Goal: Task Accomplishment & Management: Complete application form

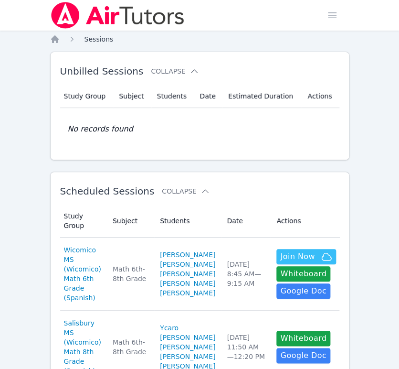
click at [86, 37] on span "Sessions" at bounding box center [99, 39] width 29 height 8
click at [54, 40] on icon "Breadcrumb" at bounding box center [55, 39] width 8 height 8
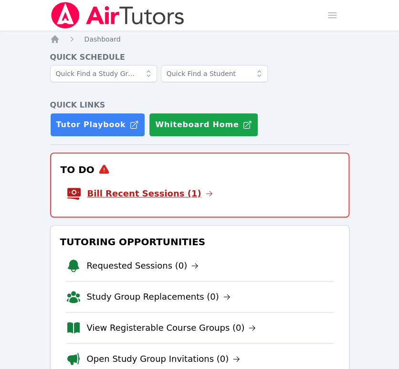
click at [165, 193] on link "Bill Recent Sessions (1)" at bounding box center [150, 193] width 126 height 13
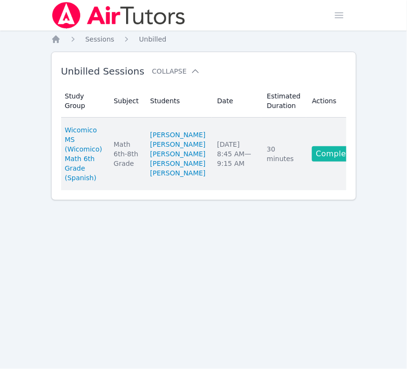
click at [317, 161] on link "Complete" at bounding box center [335, 153] width 46 height 15
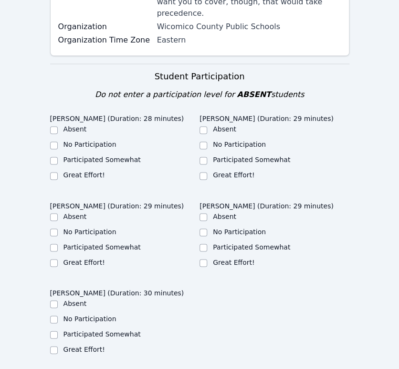
scroll to position [265, 0]
click at [202, 171] on input "Great Effort!" at bounding box center [204, 175] width 8 height 8
checkbox input "true"
click at [229, 257] on label "Great Effort!" at bounding box center [234, 261] width 42 height 8
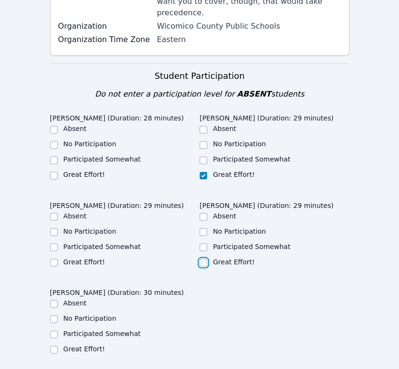
click at [207, 258] on input "Great Effort!" at bounding box center [204, 262] width 8 height 8
checkbox input "true"
click at [95, 344] on label "Great Effort!" at bounding box center [85, 348] width 42 height 8
click at [58, 345] on input "Great Effort!" at bounding box center [54, 349] width 8 height 8
checkbox input "true"
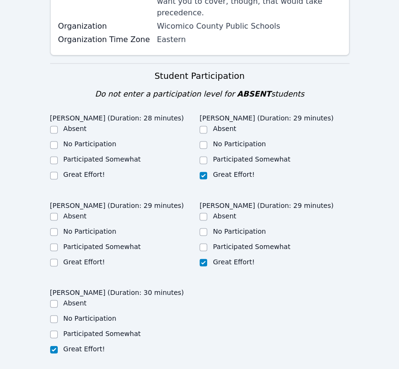
click at [94, 257] on label "Great Effort!" at bounding box center [85, 261] width 42 height 8
click at [58, 258] on input "Great Effort!" at bounding box center [54, 262] width 8 height 8
checkbox input "true"
click at [90, 171] on label "Great Effort!" at bounding box center [85, 175] width 42 height 8
click at [58, 171] on input "Great Effort!" at bounding box center [54, 175] width 8 height 8
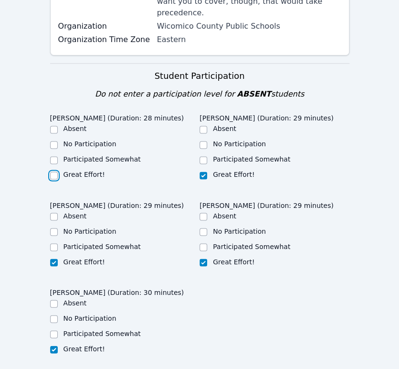
checkbox input "true"
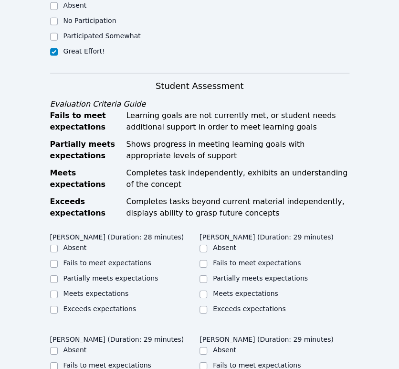
scroll to position [690, 0]
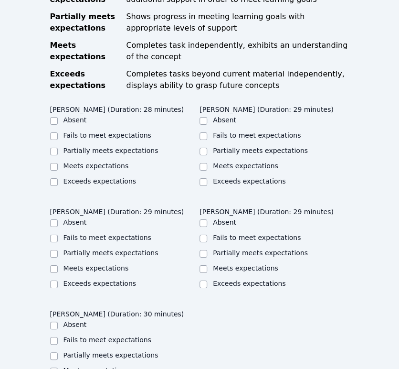
click at [114, 162] on label "Meets expectations" at bounding box center [96, 166] width 65 height 8
click at [58, 163] on input "Meets expectations" at bounding box center [54, 167] width 8 height 8
checkbox input "true"
click at [237, 162] on label "Meets expectations" at bounding box center [245, 166] width 65 height 8
click at [207, 163] on input "Meets expectations" at bounding box center [204, 167] width 8 height 8
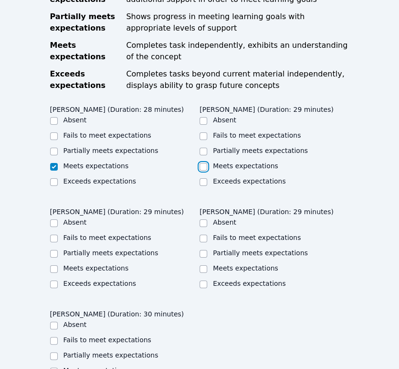
checkbox input "true"
click at [120, 264] on label "Meets expectations" at bounding box center [96, 268] width 65 height 8
click at [58, 265] on input "Meets expectations" at bounding box center [54, 269] width 8 height 8
checkbox input "true"
click at [221, 264] on label "Meets expectations" at bounding box center [245, 268] width 65 height 8
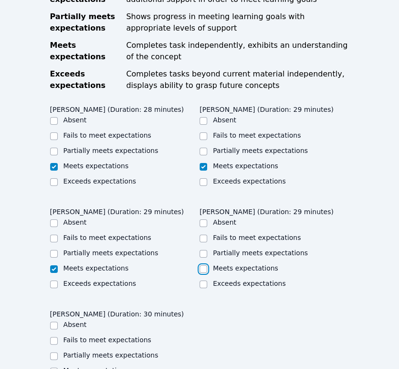
click at [207, 265] on input "Meets expectations" at bounding box center [204, 269] width 8 height 8
checkbox input "true"
click at [108, 366] on label "Meets expectations" at bounding box center [96, 370] width 65 height 8
click at [58, 367] on input "Meets expectations" at bounding box center [54, 371] width 8 height 8
checkbox input "true"
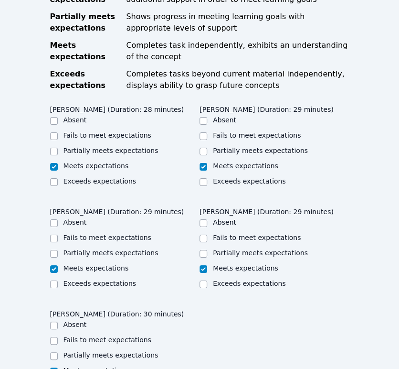
click at [122, 351] on label "Partially meets expectations" at bounding box center [111, 355] width 95 height 8
click at [58, 352] on input "Partially meets expectations" at bounding box center [54, 356] width 8 height 8
checkbox input "true"
checkbox input "false"
click at [121, 249] on label "Partially meets expectations" at bounding box center [111, 253] width 95 height 8
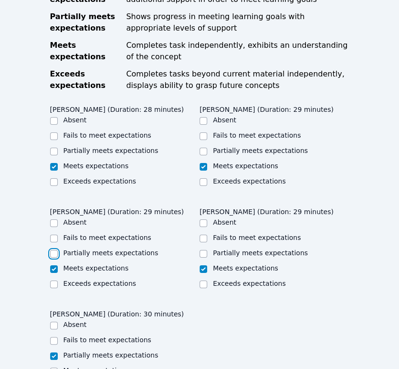
click at [58, 250] on input "Partially meets expectations" at bounding box center [54, 254] width 8 height 8
checkbox input "true"
checkbox input "false"
click at [118, 147] on label "Partially meets expectations" at bounding box center [111, 151] width 95 height 8
click at [58, 148] on input "Partially meets expectations" at bounding box center [54, 152] width 8 height 8
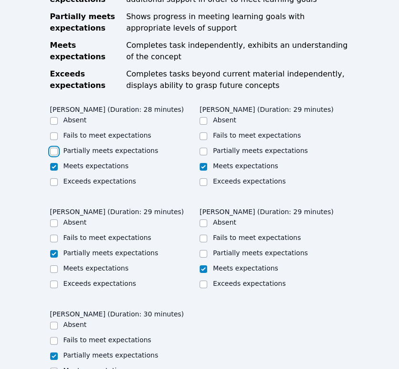
checkbox input "true"
checkbox input "false"
click at [232, 147] on label "Partially meets expectations" at bounding box center [260, 151] width 95 height 8
click at [207, 148] on input "Partially meets expectations" at bounding box center [204, 152] width 8 height 8
checkbox input "true"
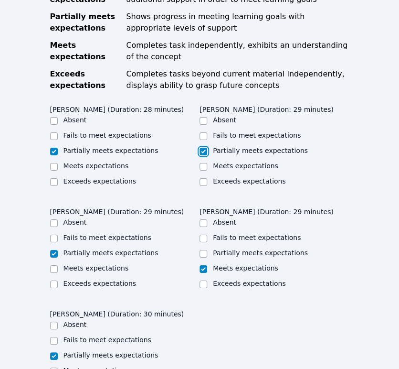
checkbox input "false"
click at [247, 249] on label "Partially meets expectations" at bounding box center [260, 253] width 95 height 8
click at [207, 250] on input "Partially meets expectations" at bounding box center [204, 254] width 8 height 8
checkbox input "true"
checkbox input "false"
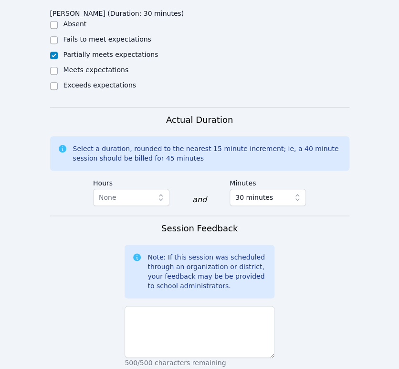
scroll to position [1008, 0]
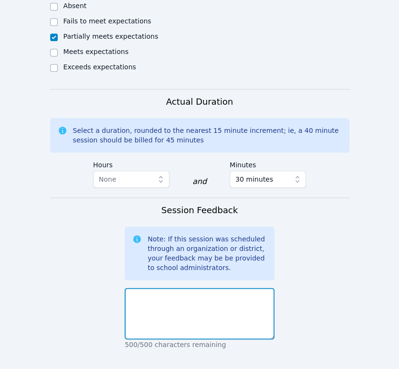
click at [226, 288] on textarea at bounding box center [200, 314] width 150 height 52
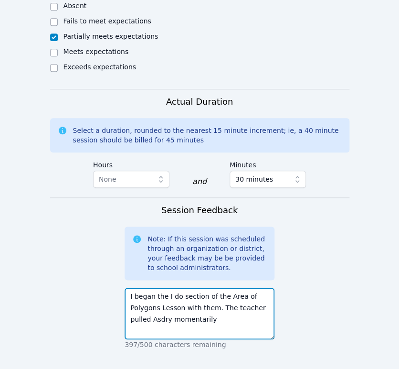
click at [150, 288] on textarea "I began the I do section of the Area of Polygons Lesson with them. The teacher …" at bounding box center [200, 314] width 150 height 52
click at [203, 288] on textarea "I began the I do section of the Area of Polygons Lesson with them. The teacher …" at bounding box center [200, 314] width 150 height 52
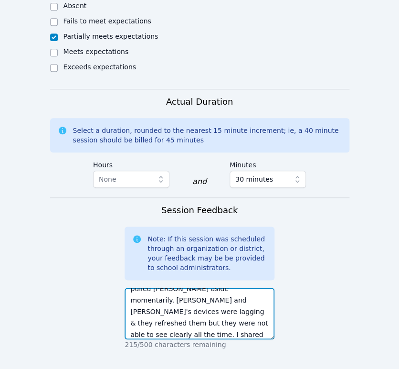
scroll to position [42, 0]
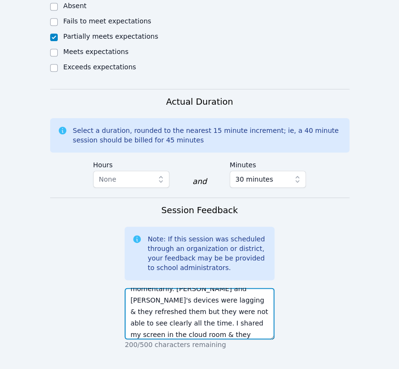
click at [216, 301] on textarea "I began the I do section of the Area of Polygons Lesson with them. The teacher …" at bounding box center [200, 314] width 150 height 52
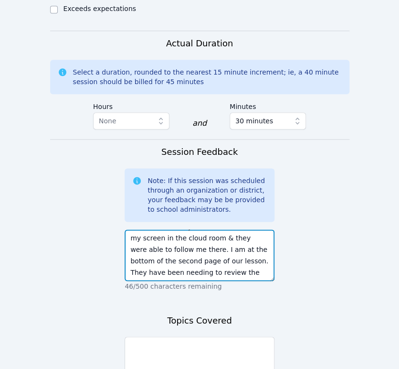
scroll to position [1145, 0]
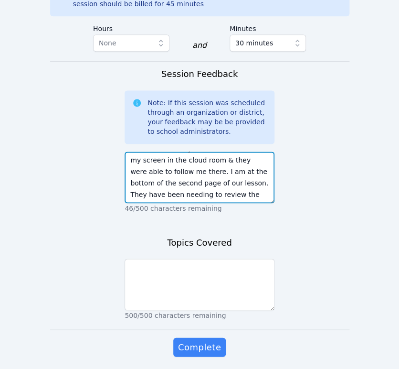
type textarea "I began the I do section of the Area of Polygons Lesson with them. The teacher …"
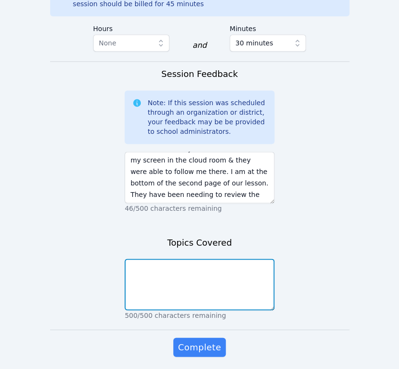
click at [213, 258] on textarea at bounding box center [200, 284] width 150 height 52
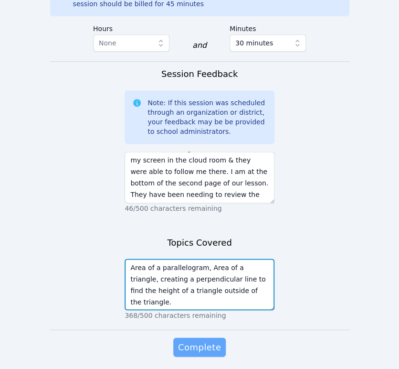
type textarea "Area of a parallelogram, Area of a triangle, creating a perpendicular line to f…"
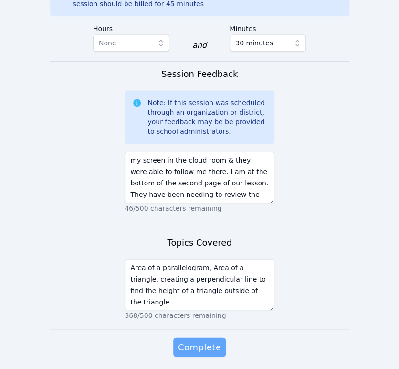
click at [190, 340] on span "Complete" at bounding box center [199, 346] width 43 height 13
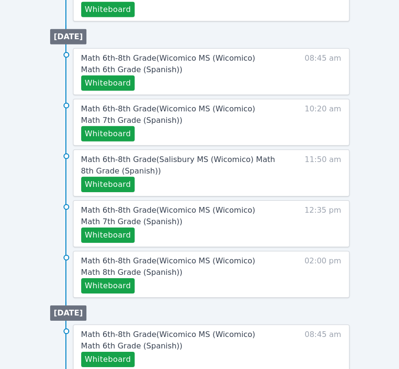
scroll to position [584, 0]
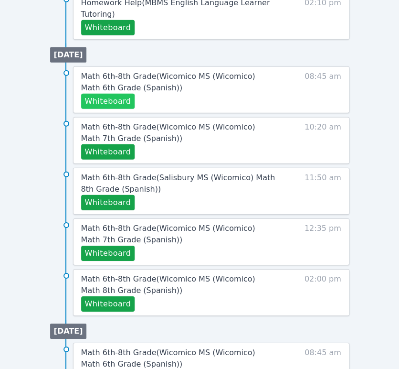
click at [122, 99] on button "Whiteboard" at bounding box center [108, 101] width 54 height 15
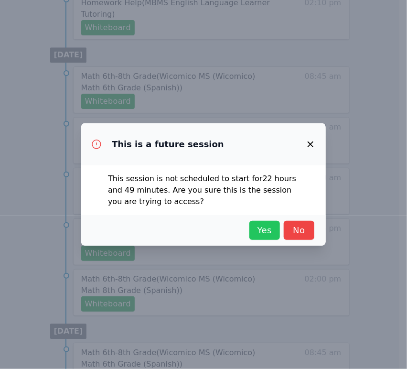
click at [263, 229] on span "Yes" at bounding box center [264, 230] width 21 height 13
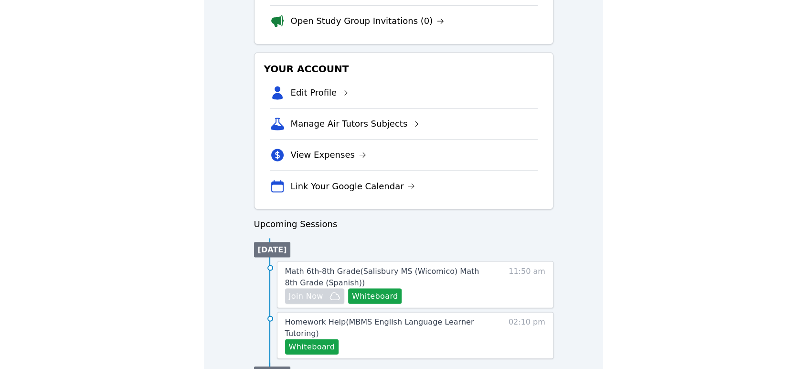
scroll to position [0, 0]
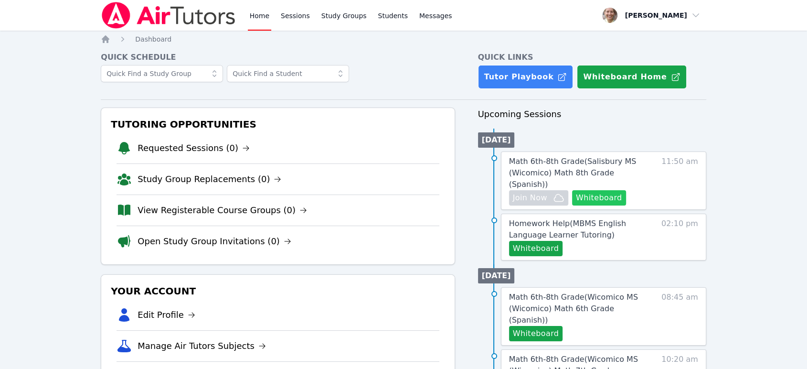
click at [399, 190] on button "Whiteboard" at bounding box center [599, 197] width 54 height 15
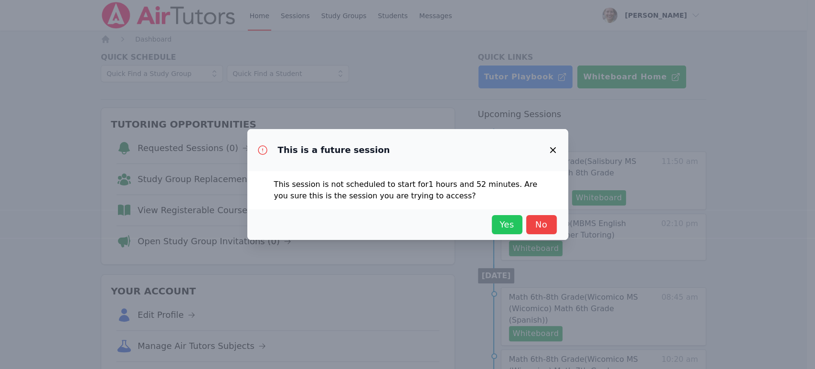
click at [399, 225] on button "Yes" at bounding box center [507, 224] width 31 height 19
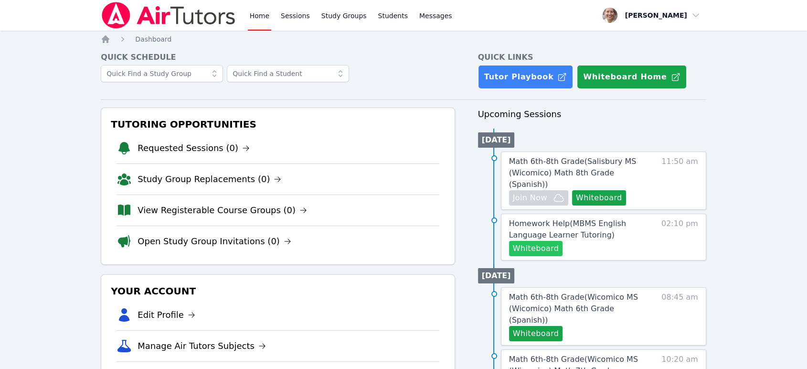
click at [399, 241] on button "Whiteboard" at bounding box center [536, 248] width 54 height 15
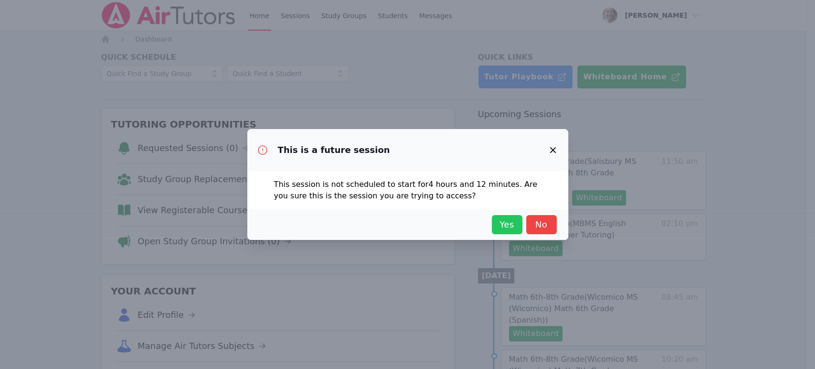
click at [399, 226] on span "Yes" at bounding box center [507, 224] width 21 height 13
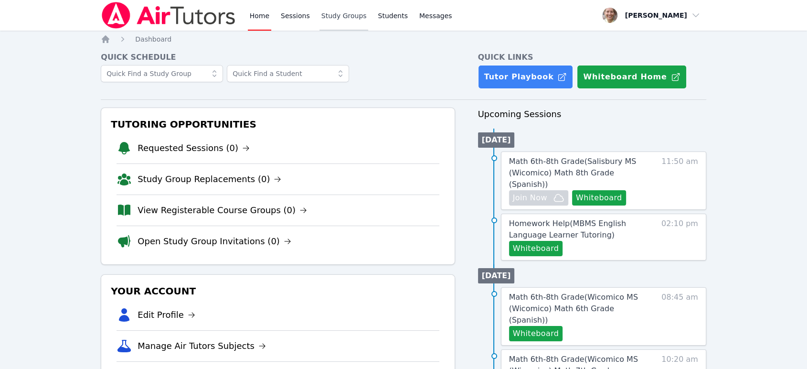
click at [325, 12] on link "Study Groups" at bounding box center [344, 15] width 49 height 31
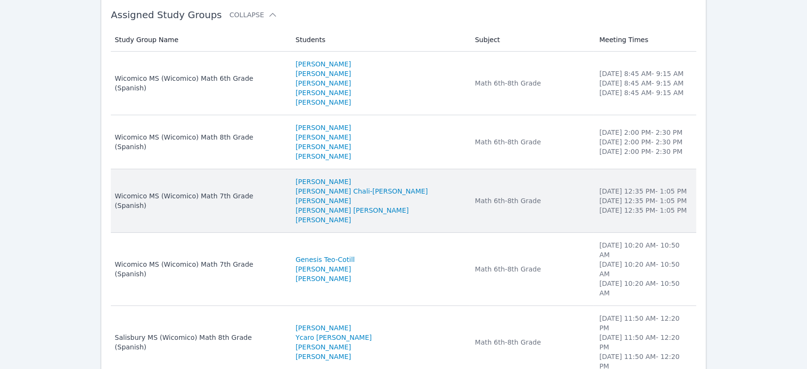
scroll to position [158, 0]
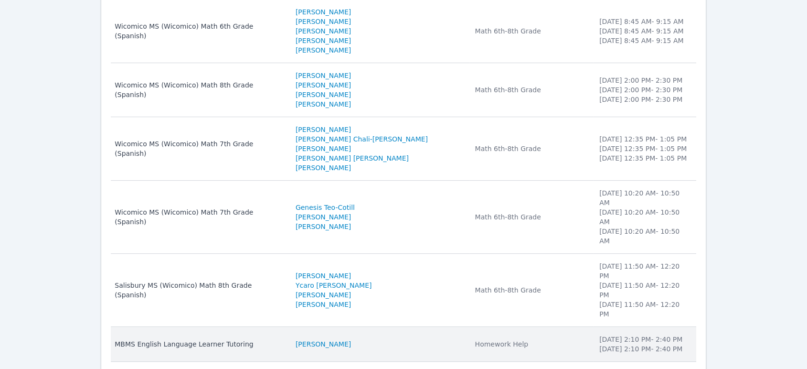
click at [399, 339] on li "[PERSON_NAME]" at bounding box center [380, 344] width 168 height 10
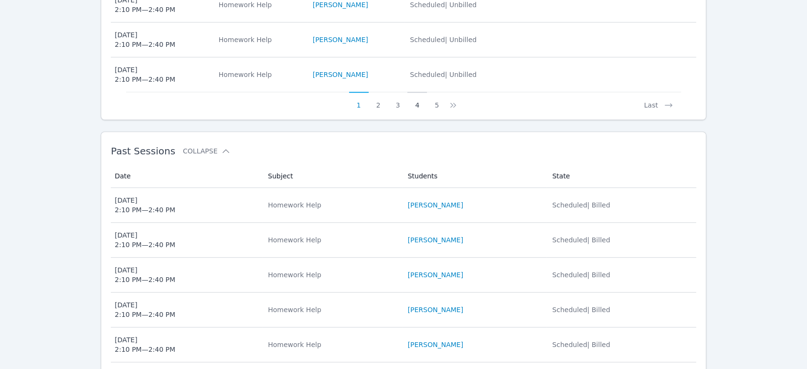
scroll to position [690, 0]
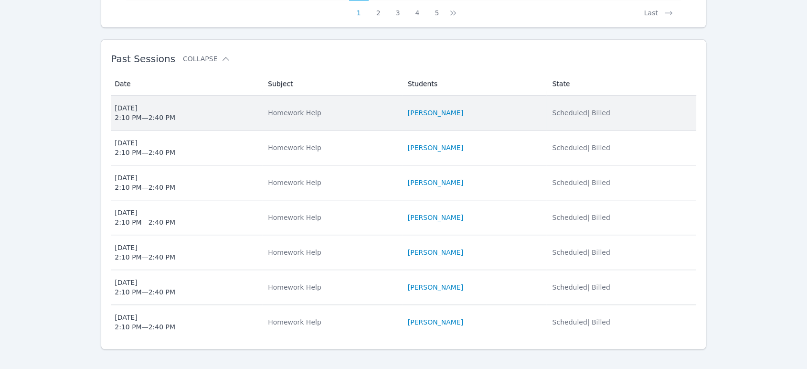
click at [355, 118] on td "Subject Homework Help" at bounding box center [332, 113] width 140 height 35
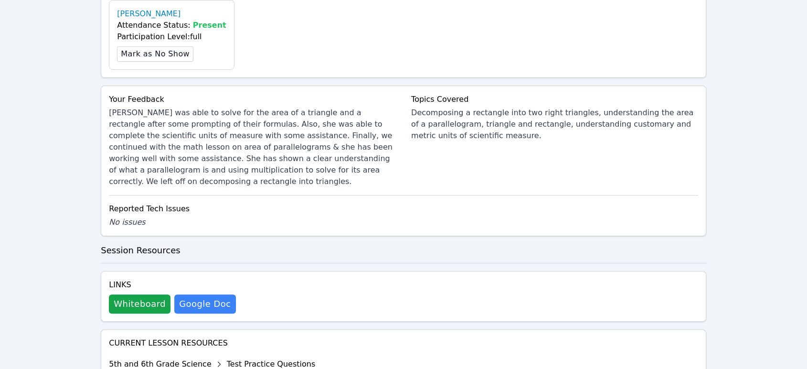
scroll to position [424, 0]
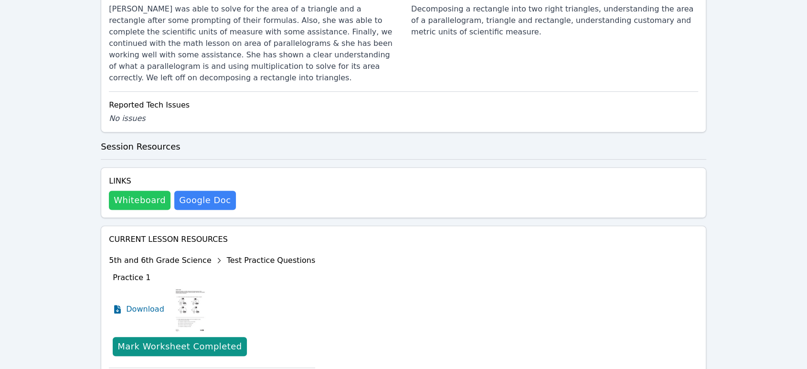
click at [134, 191] on button "Whiteboard" at bounding box center [140, 200] width 62 height 19
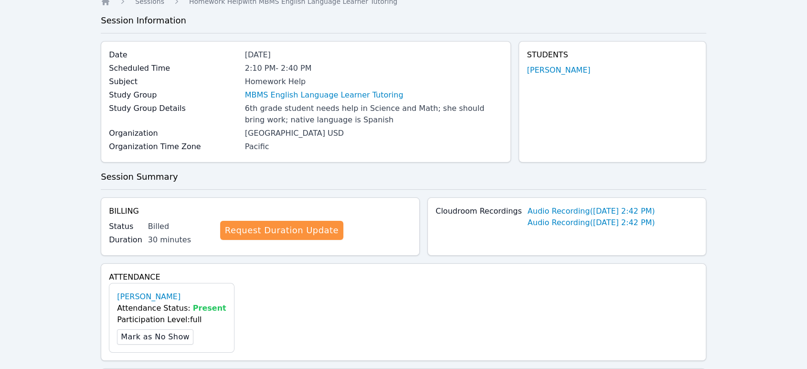
scroll to position [0, 0]
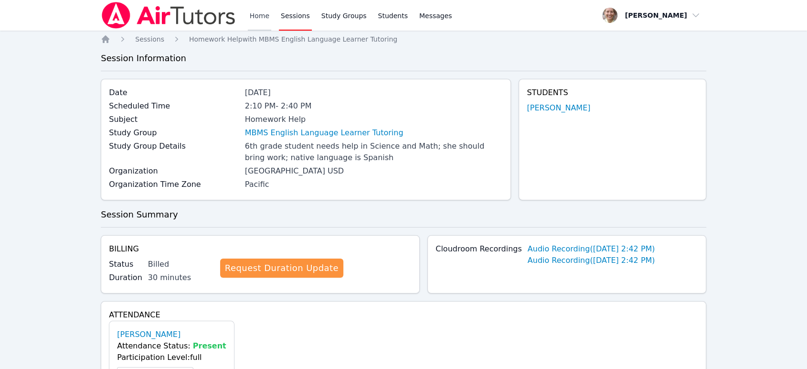
click at [255, 14] on link "Home" at bounding box center [259, 15] width 23 height 31
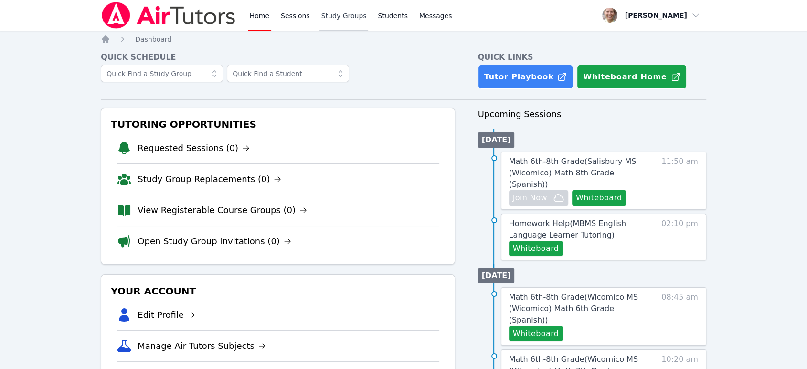
click at [329, 18] on link "Study Groups" at bounding box center [344, 15] width 49 height 31
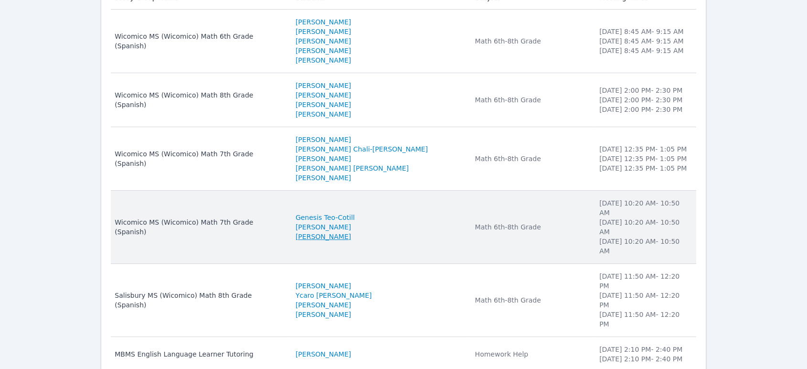
scroll to position [158, 0]
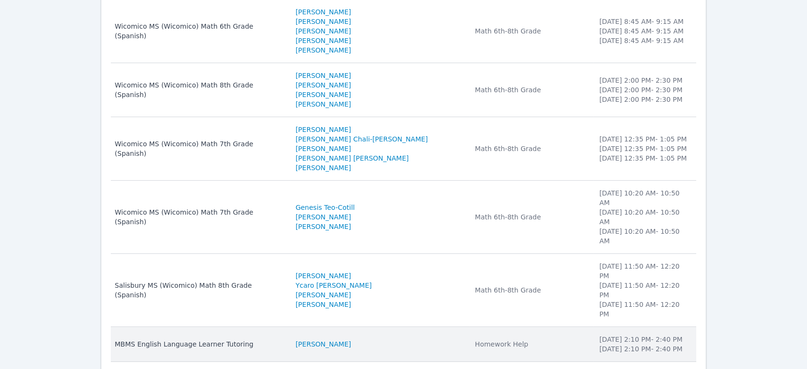
click at [399, 339] on div "Homework Help" at bounding box center [531, 344] width 113 height 10
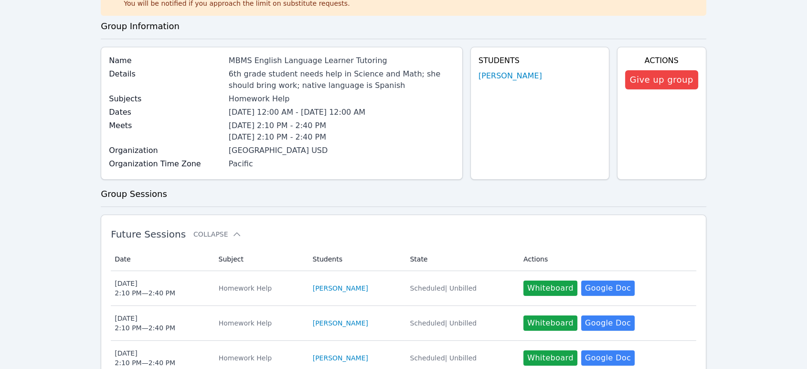
scroll to position [9, 0]
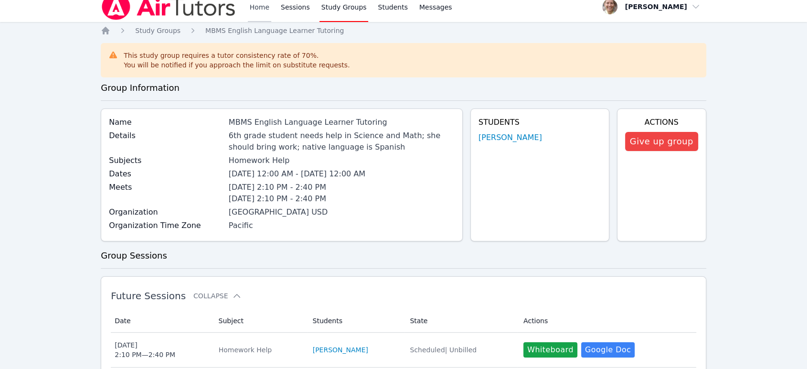
click at [257, 6] on link "Home" at bounding box center [259, 6] width 23 height 31
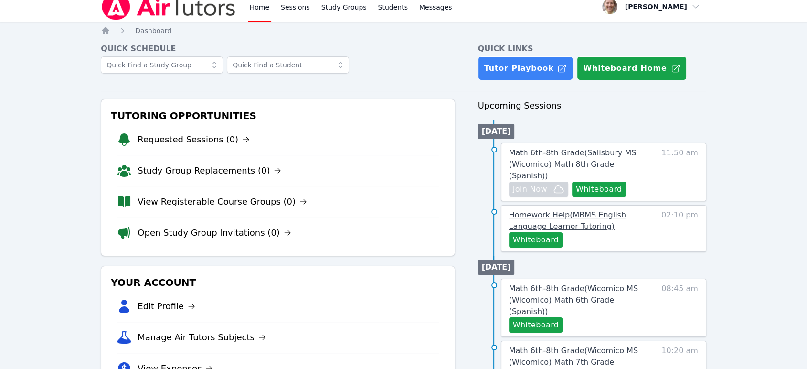
click at [399, 210] on span "Homework Help ( MBMS English Language Learner Tutoring )" at bounding box center [567, 220] width 117 height 21
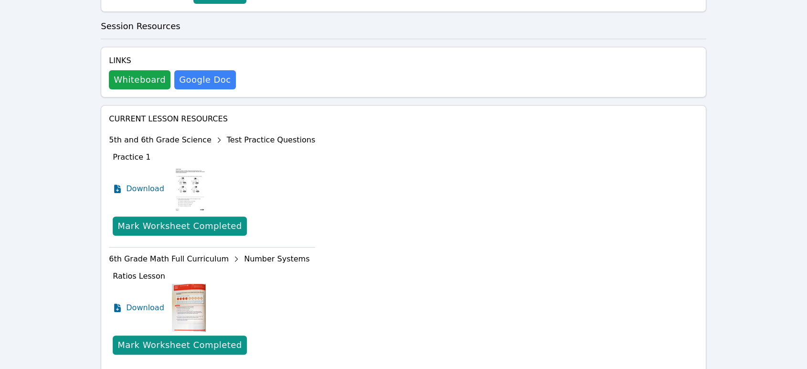
scroll to position [370, 0]
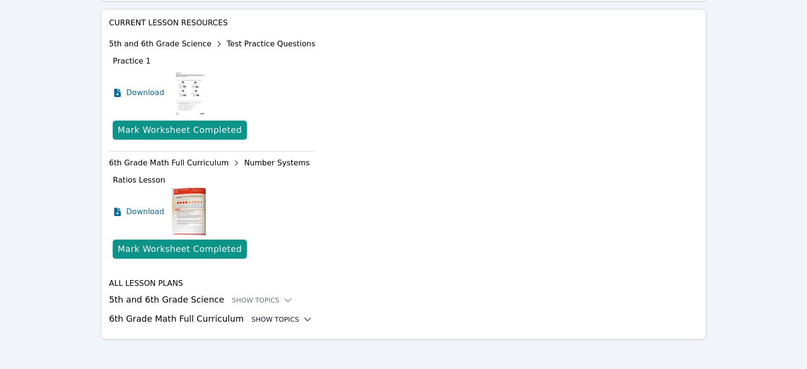
click at [268, 320] on div "Show Topics" at bounding box center [281, 319] width 61 height 10
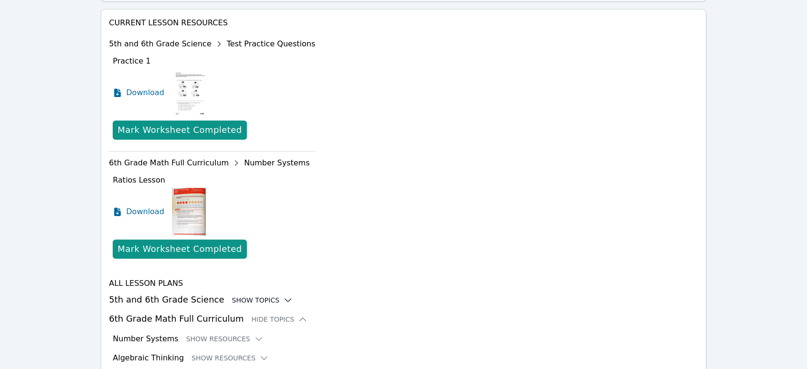
scroll to position [448, 0]
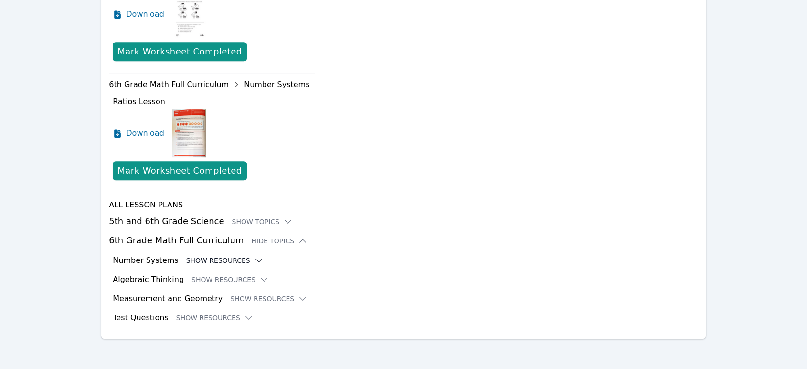
click at [225, 258] on button "Show Resources" at bounding box center [224, 261] width 77 height 10
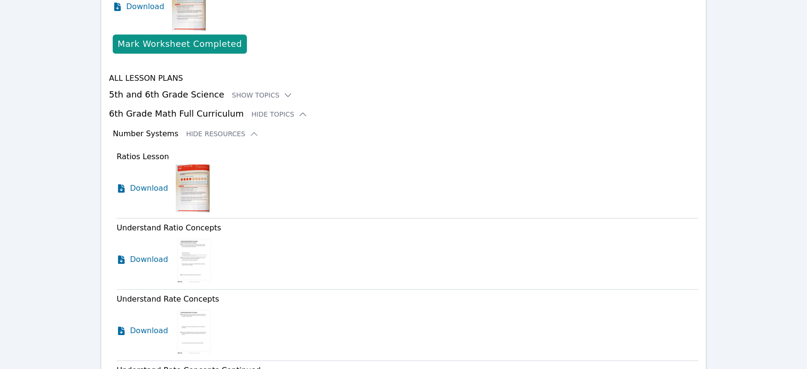
scroll to position [661, 0]
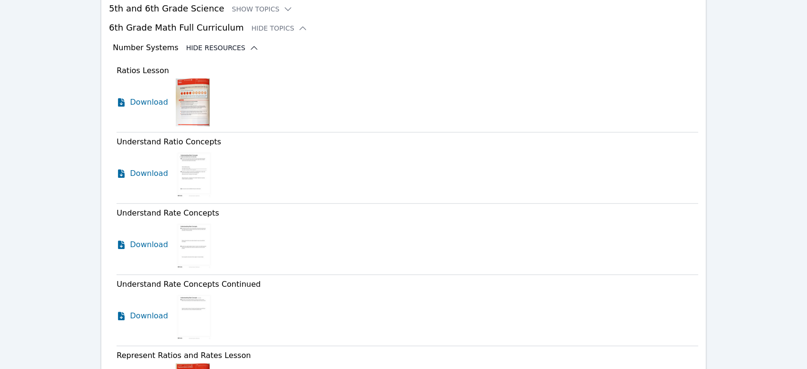
click at [203, 49] on button "Hide Resources" at bounding box center [222, 48] width 73 height 10
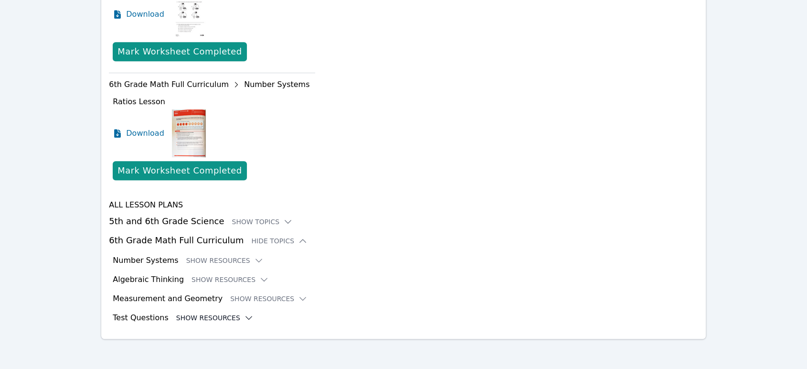
click at [226, 313] on button "Show Resources" at bounding box center [214, 318] width 77 height 10
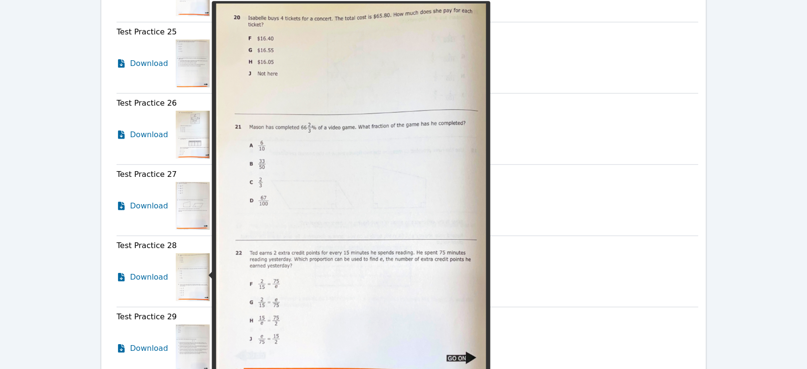
scroll to position [2465, 0]
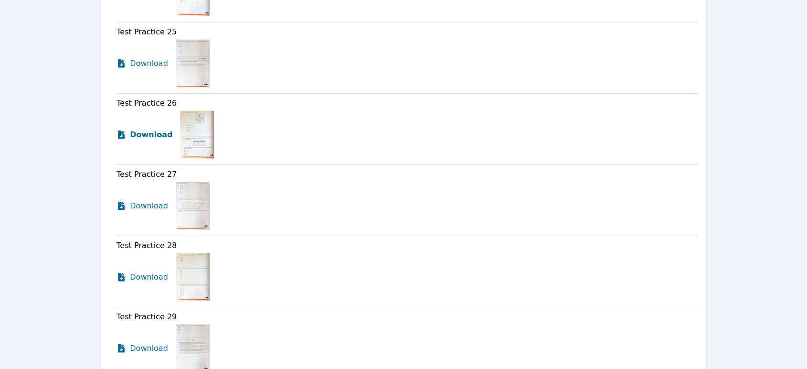
click at [154, 131] on span "Download" at bounding box center [151, 134] width 43 height 11
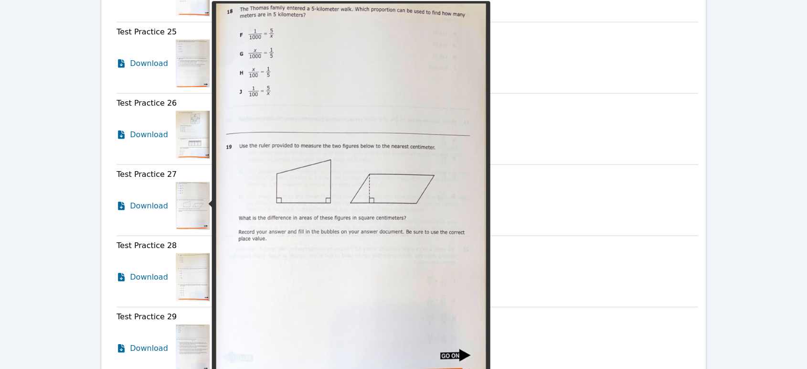
click at [180, 212] on img at bounding box center [193, 206] width 34 height 48
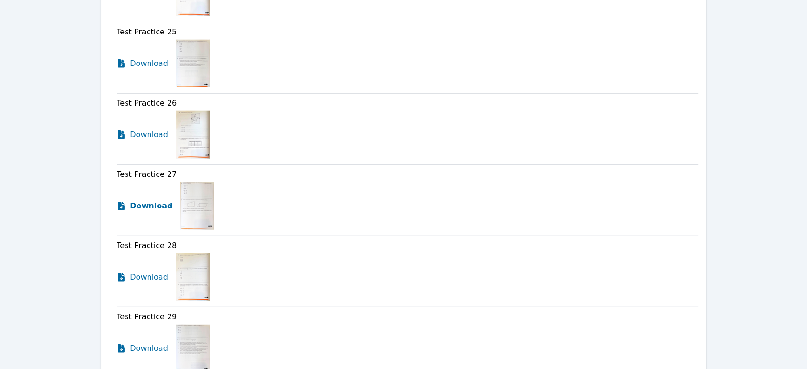
click at [153, 202] on span "Download" at bounding box center [151, 205] width 43 height 11
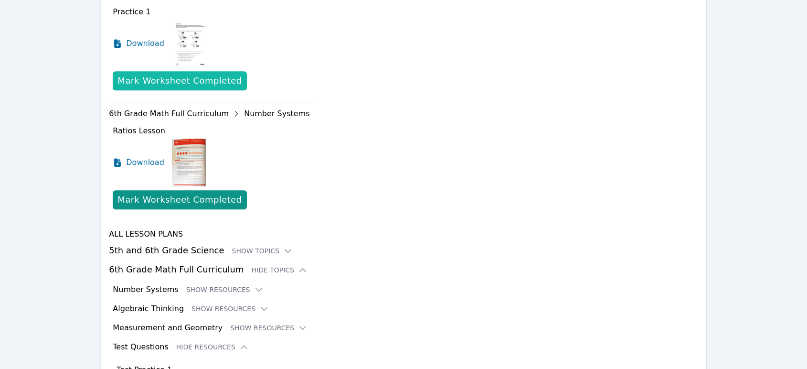
scroll to position [460, 0]
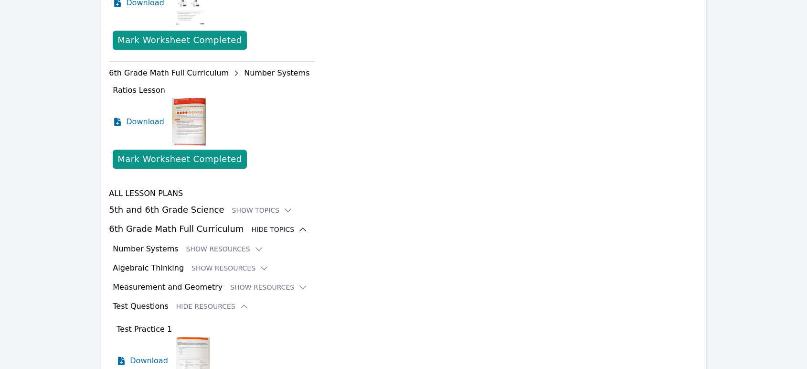
click at [266, 227] on div "Hide Topics" at bounding box center [279, 230] width 56 height 10
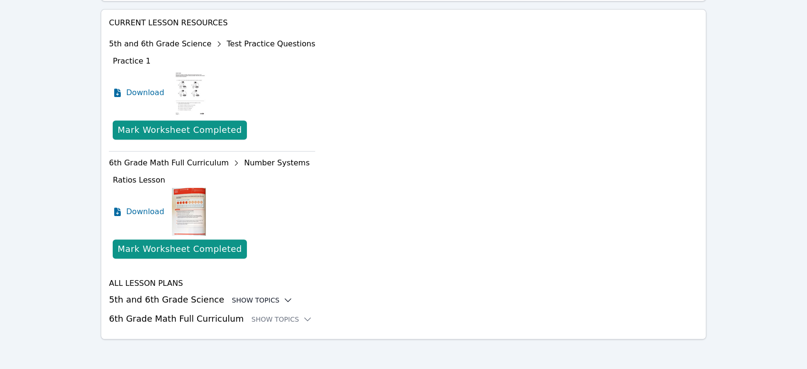
click at [258, 298] on div "Show Topics" at bounding box center [262, 300] width 61 height 10
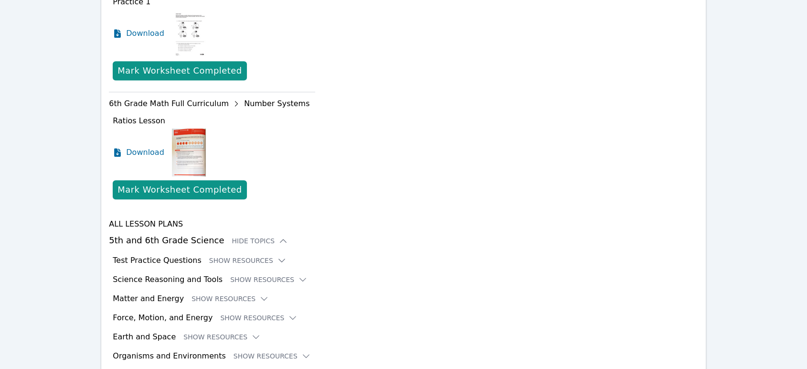
scroll to position [486, 0]
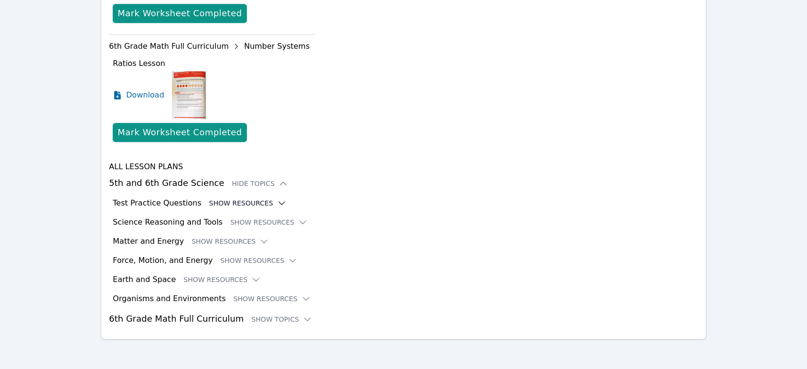
click at [249, 205] on button "Show Resources" at bounding box center [247, 203] width 77 height 10
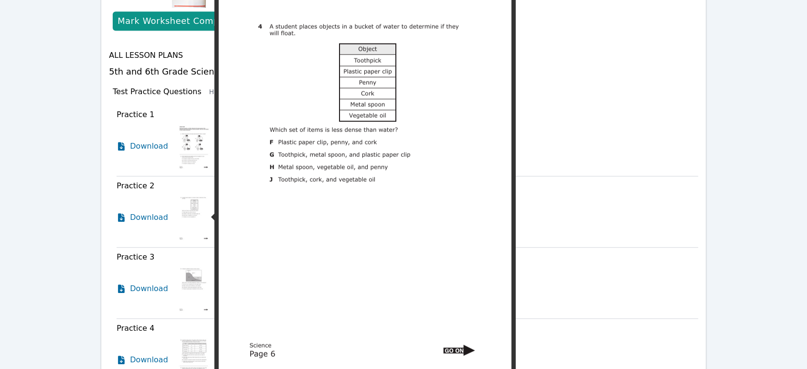
scroll to position [646, 0]
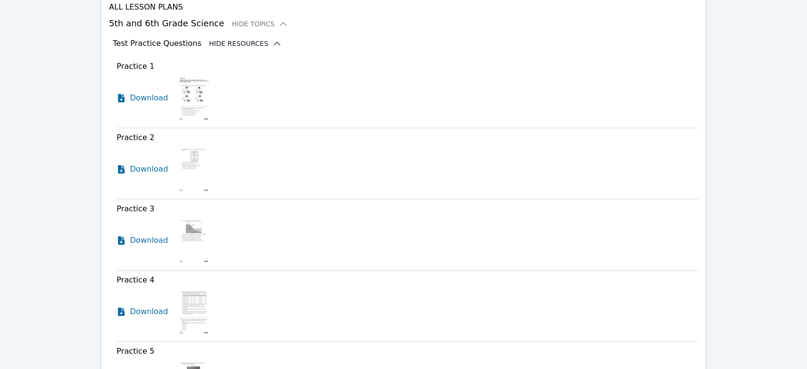
click at [217, 43] on button "Hide Resources" at bounding box center [245, 44] width 73 height 10
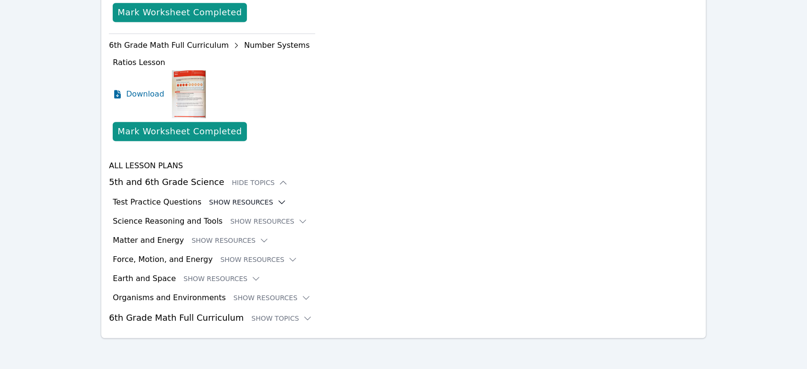
scroll to position [486, 0]
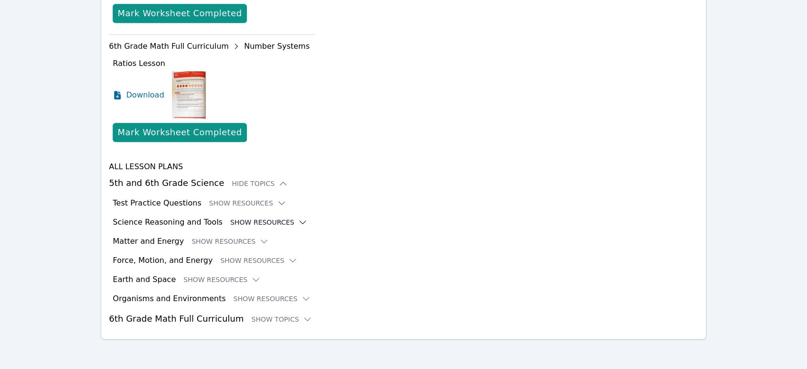
click at [259, 225] on button "Show Resources" at bounding box center [268, 222] width 77 height 10
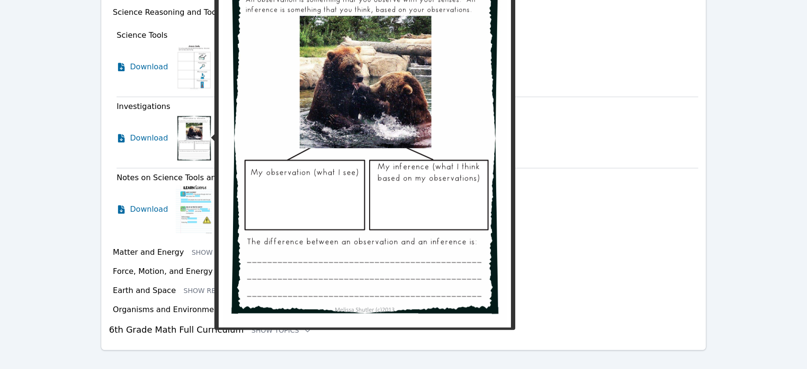
scroll to position [707, 0]
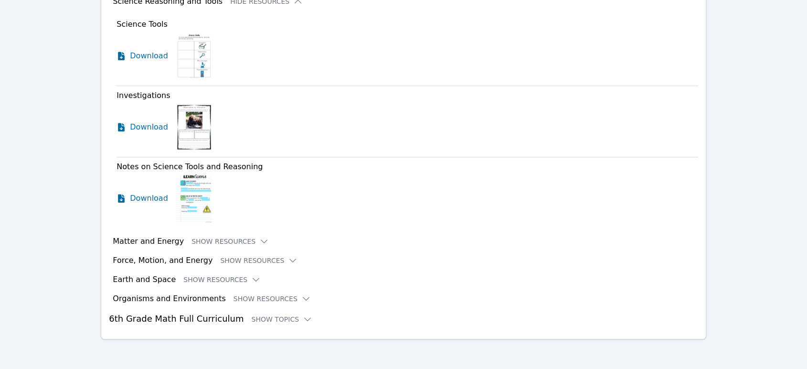
click at [217, 235] on div "Matter and Energy Show Resources" at bounding box center [406, 240] width 586 height 11
click at [216, 242] on button "Show Resources" at bounding box center [230, 241] width 77 height 10
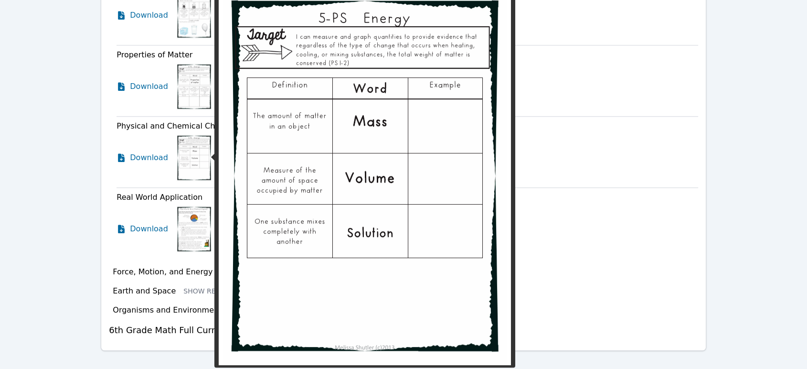
scroll to position [998, 0]
